Goal: Information Seeking & Learning: Find specific fact

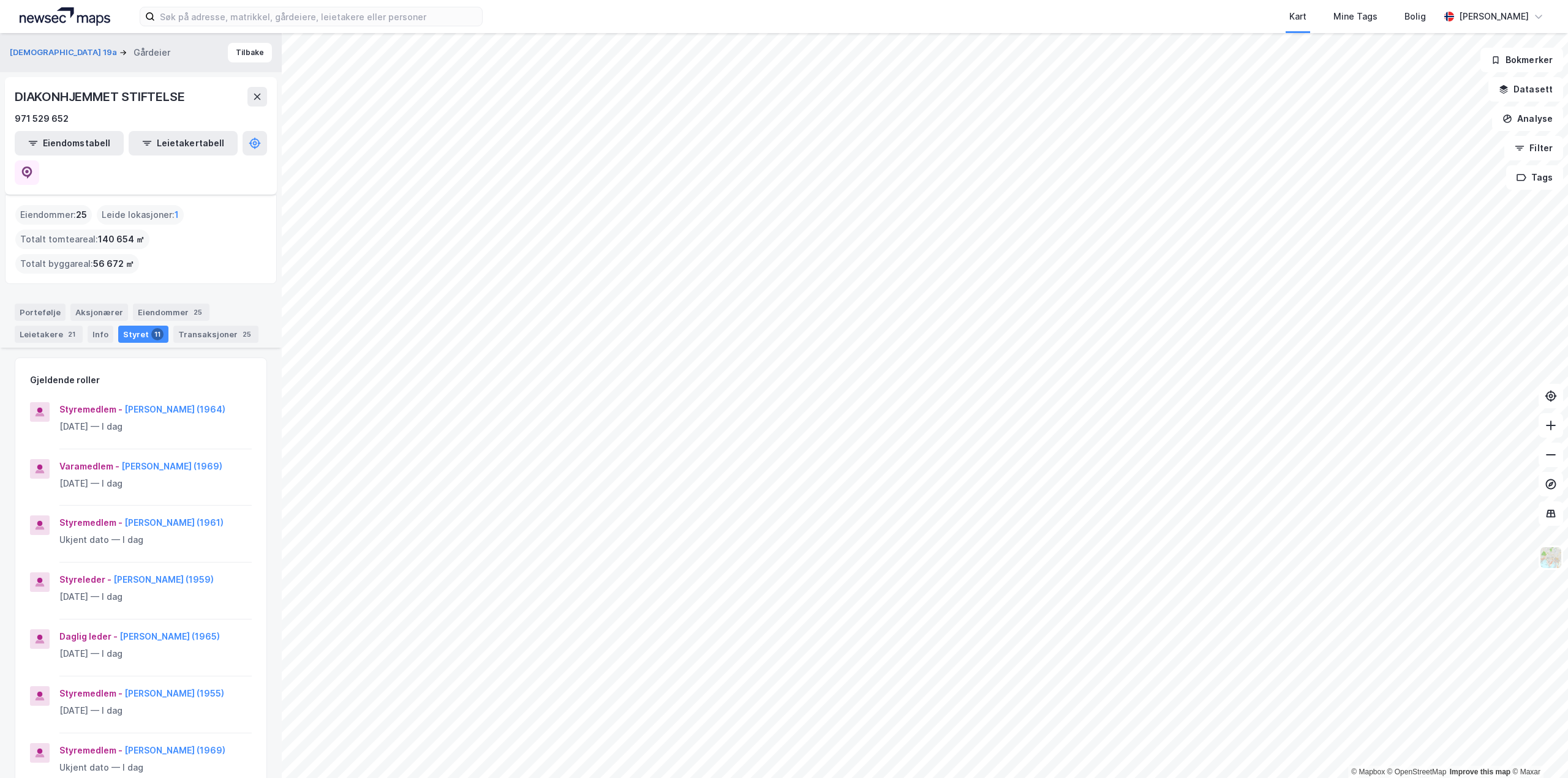
scroll to position [368, 0]
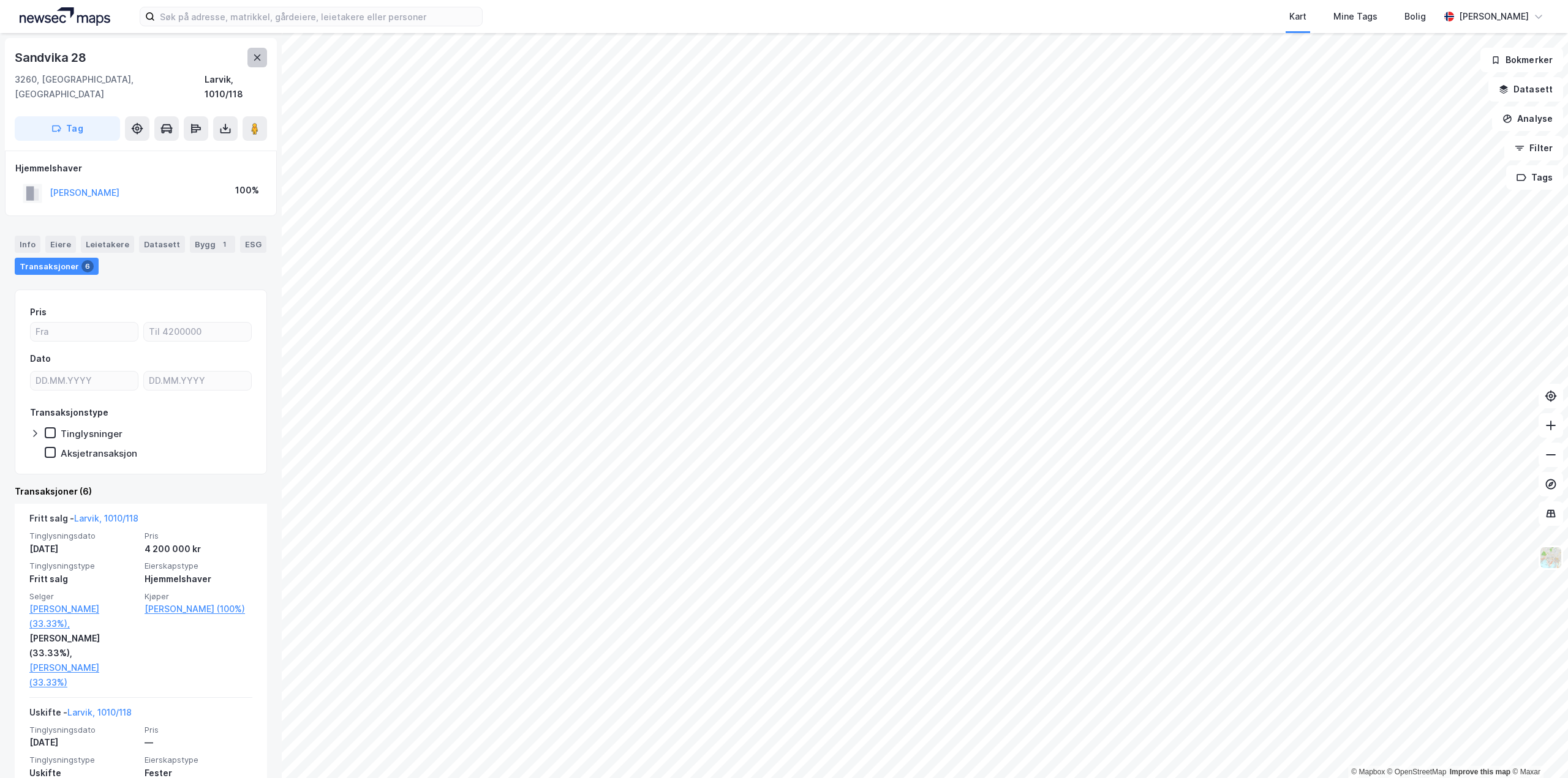
click at [260, 63] on button at bounding box center [257, 57] width 19 height 19
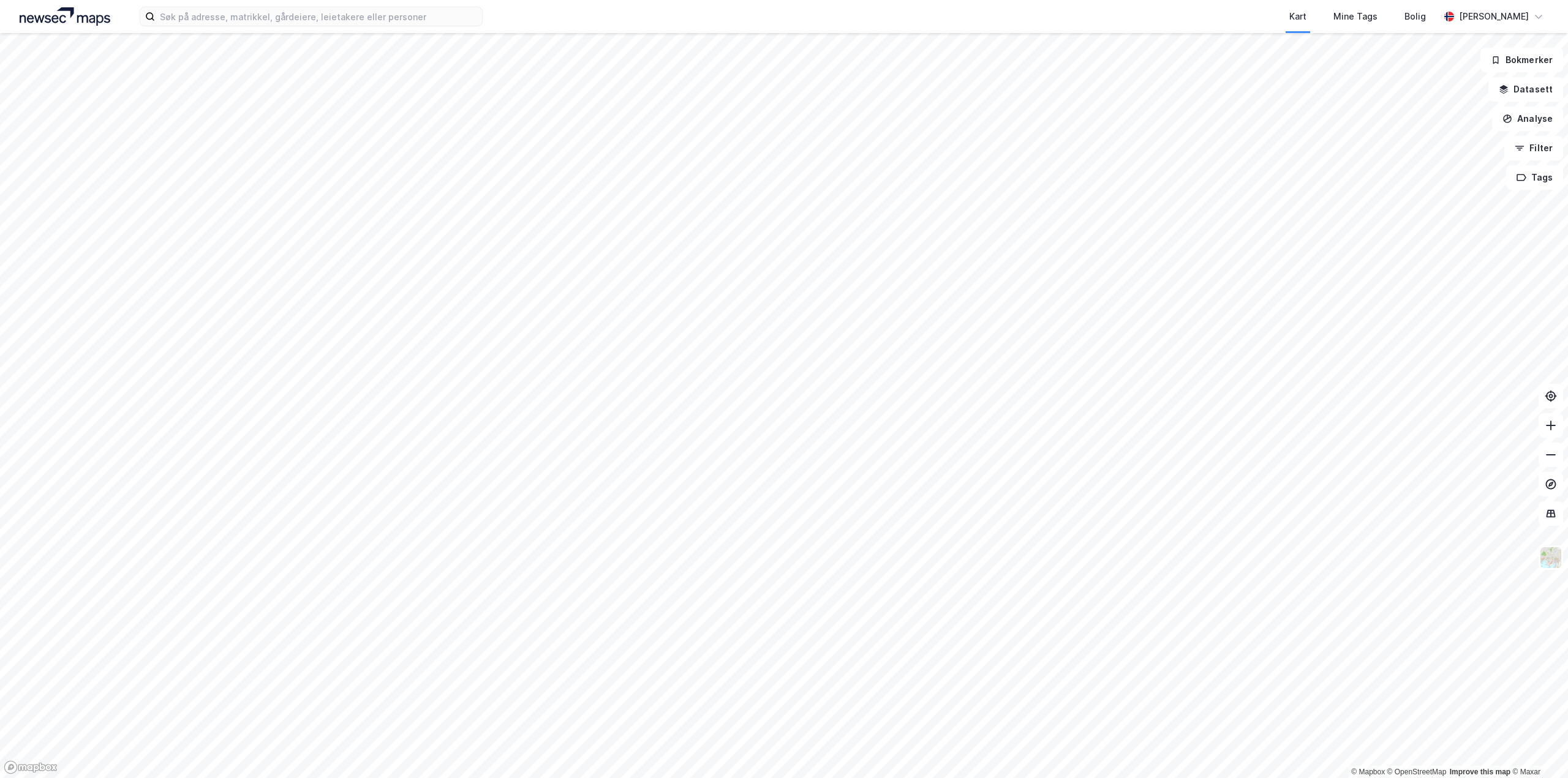
click at [973, 778] on html "Kart Mine Tags Bolig [PERSON_NAME] © Mapbox © OpenStreetMap Improve this map © …" at bounding box center [784, 389] width 1568 height 778
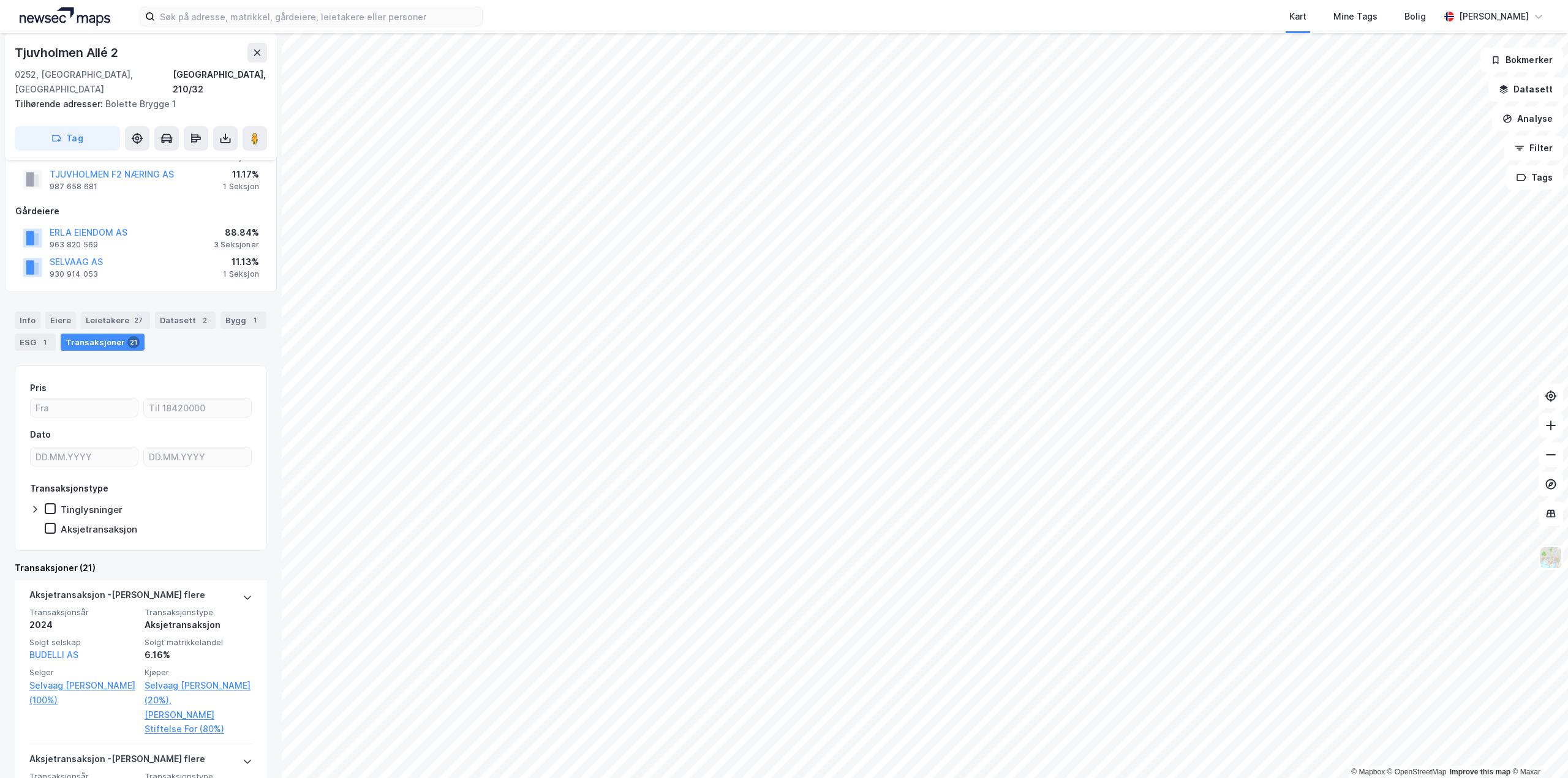
scroll to position [122, 0]
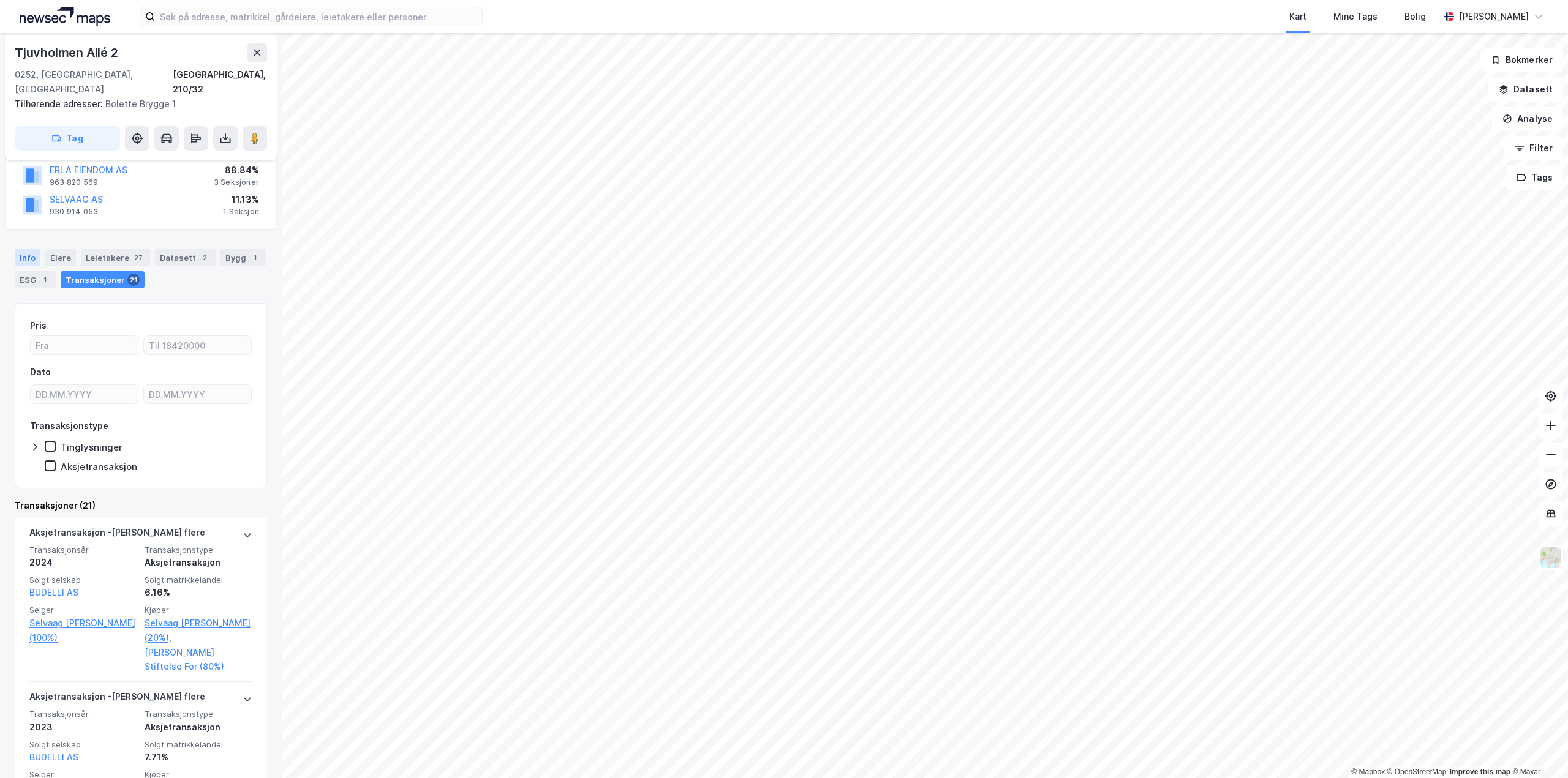
click at [22, 249] on div "Info" at bounding box center [27, 258] width 26 height 17
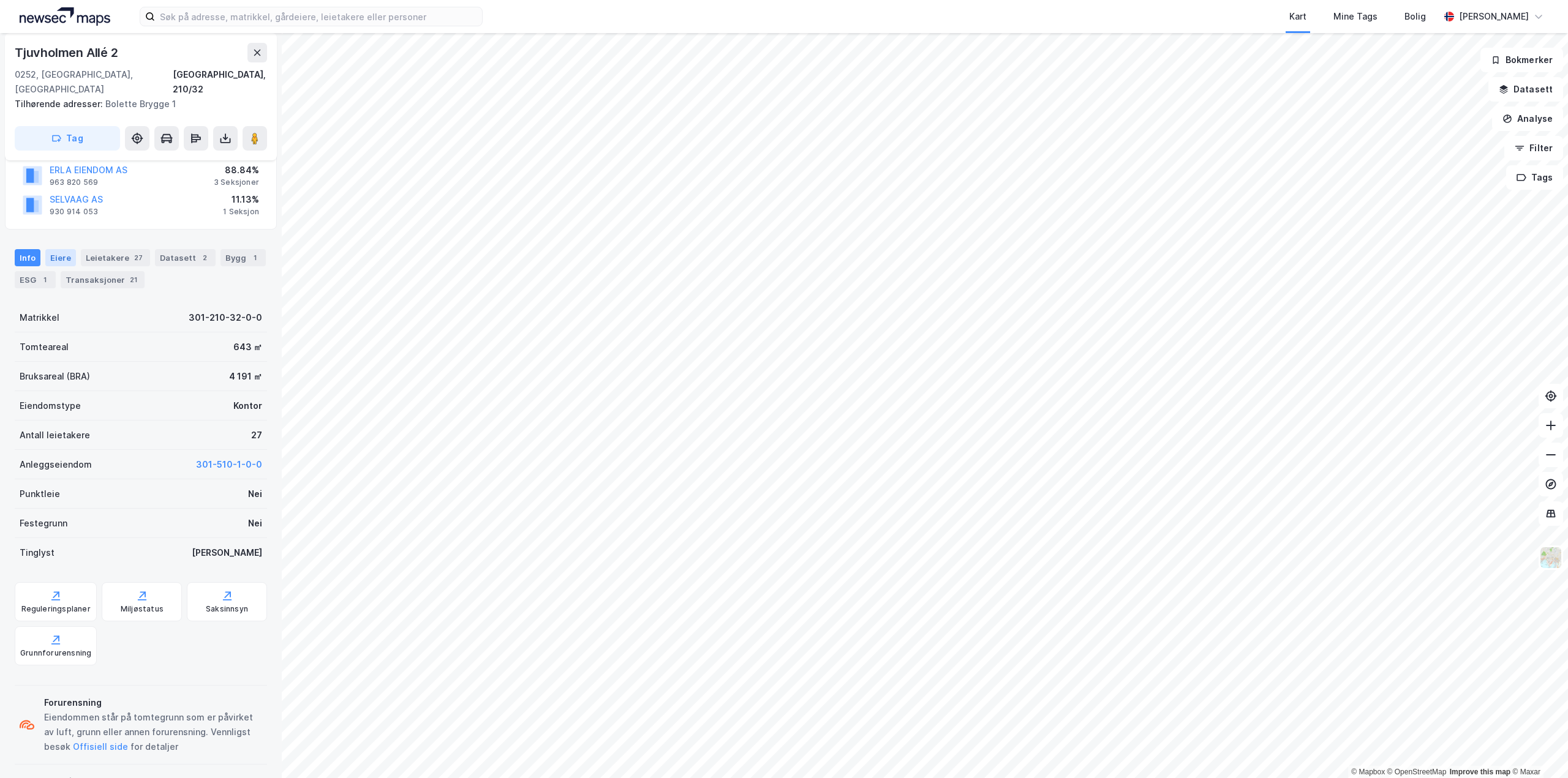
click at [63, 249] on div "Eiere" at bounding box center [60, 258] width 31 height 17
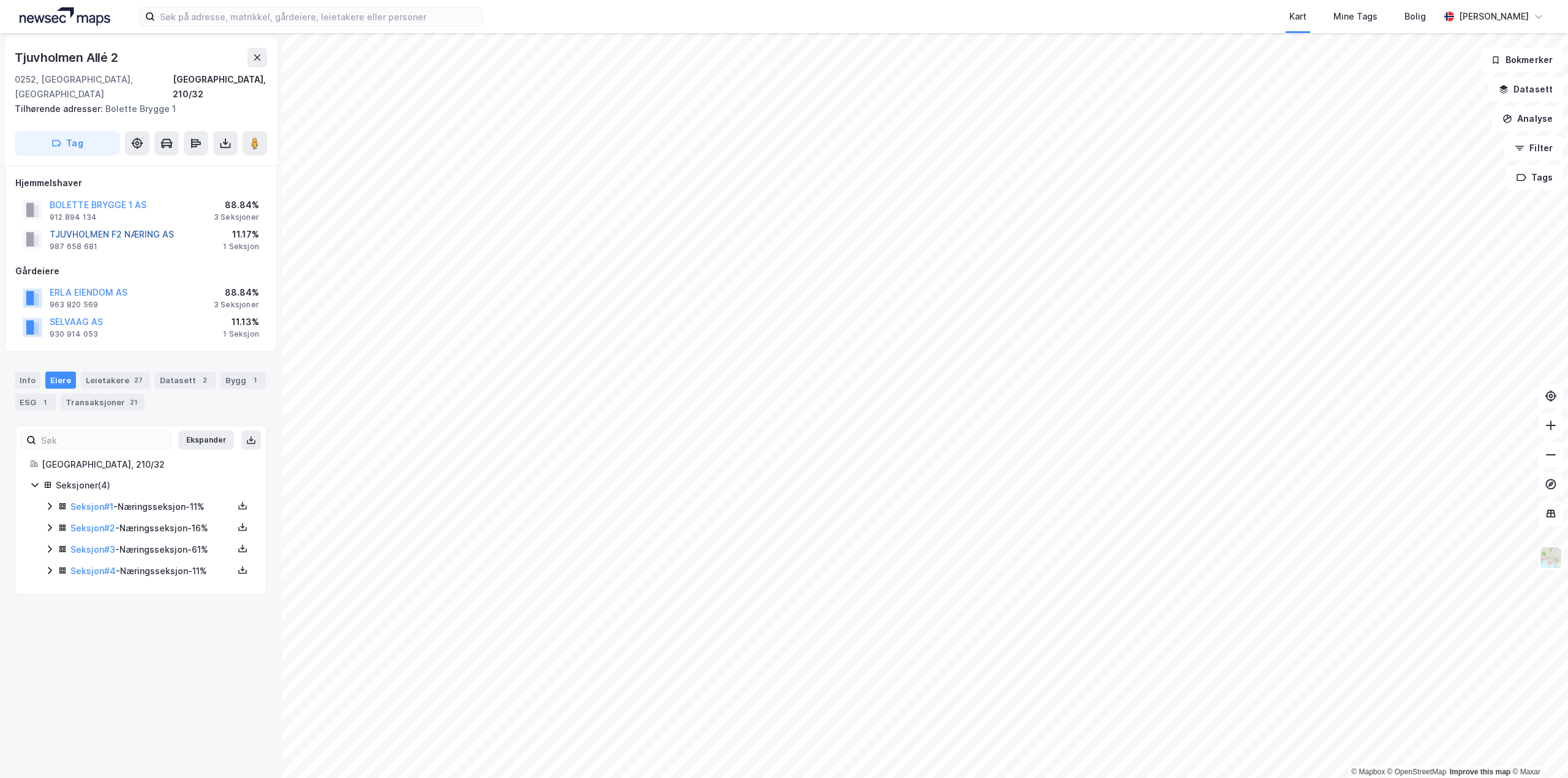
click at [0, 0] on button "TJUVHOLMEN F2 NÆRING AS" at bounding box center [0, 0] width 0 height 0
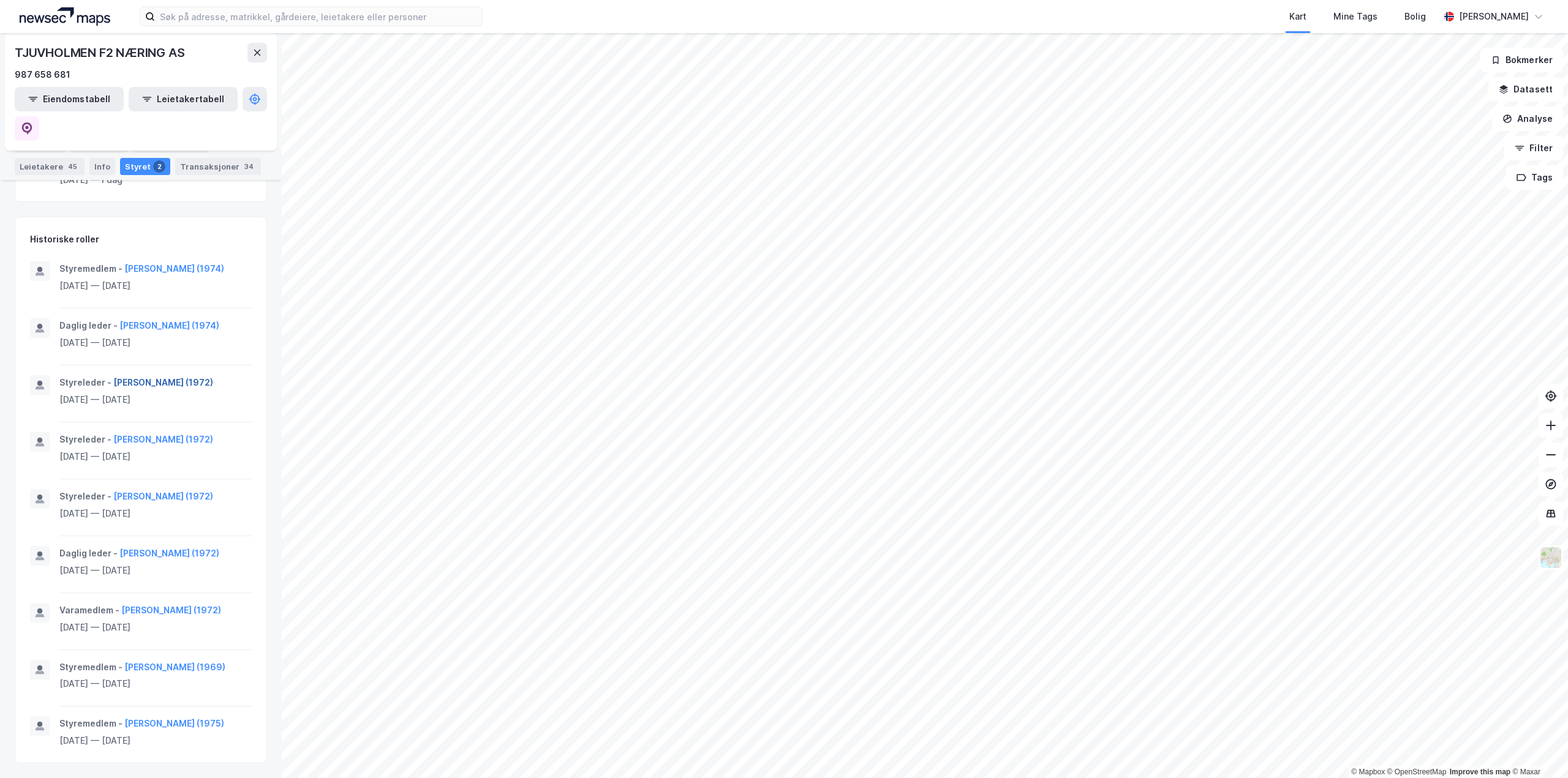
scroll to position [338, 0]
click at [258, 53] on icon at bounding box center [257, 53] width 6 height 6
